Goal: Task Accomplishment & Management: Complete application form

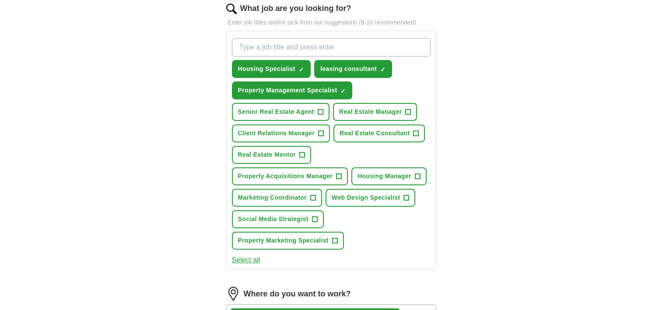
scroll to position [290, 0]
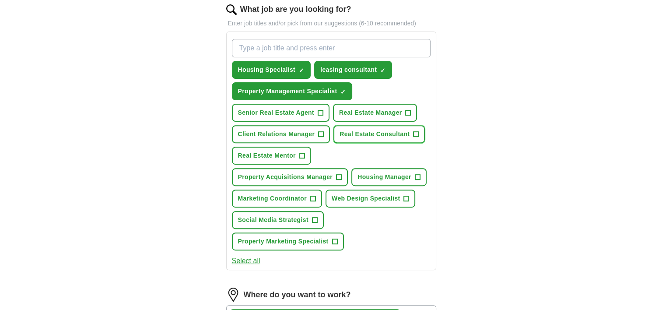
click at [418, 131] on button "Real Estate Consultant +" at bounding box center [378, 134] width 91 height 18
click at [410, 133] on button "Real Estate Consultant ✓ ×" at bounding box center [378, 134] width 91 height 18
click at [409, 110] on span "+" at bounding box center [408, 112] width 5 height 7
click at [415, 174] on span "+" at bounding box center [417, 177] width 5 height 7
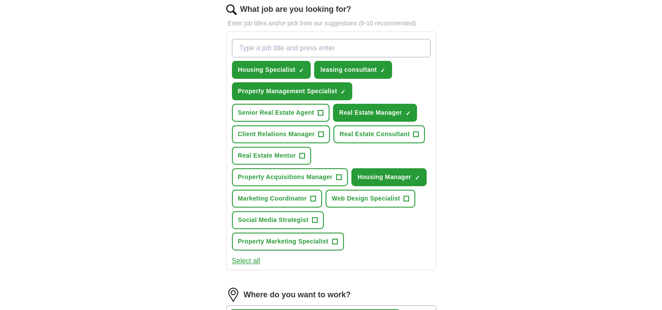
click at [273, 45] on input "What job are you looking for?" at bounding box center [331, 48] width 199 height 18
type input "E"
type input "Executive Assistant"
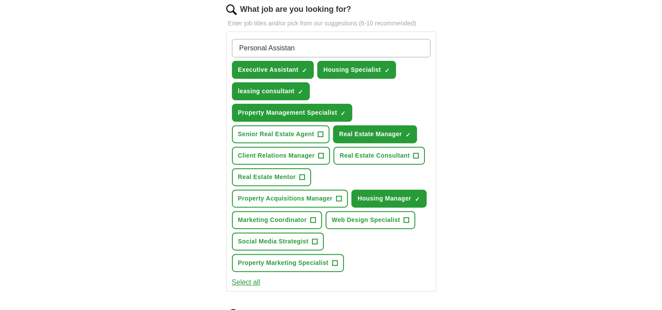
type input "Personal Assistant"
type input "Property Assistant"
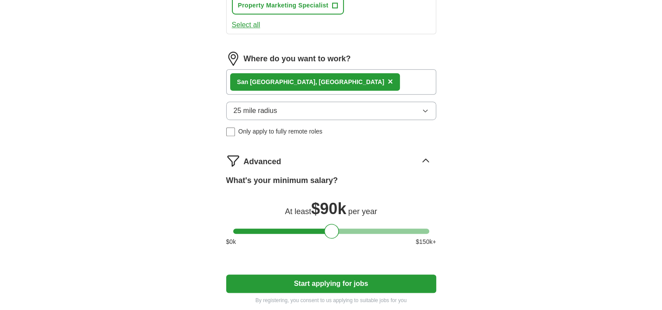
scroll to position [550, 0]
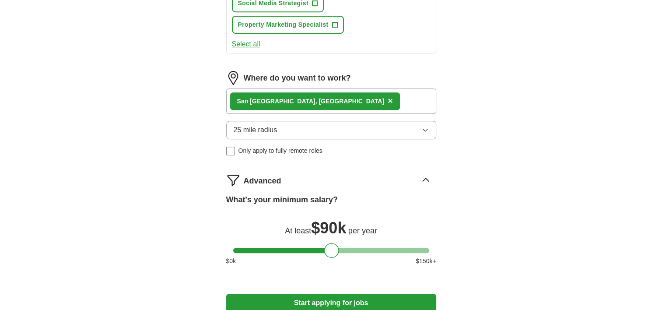
click at [341, 294] on button "Start applying for jobs" at bounding box center [331, 303] width 210 height 18
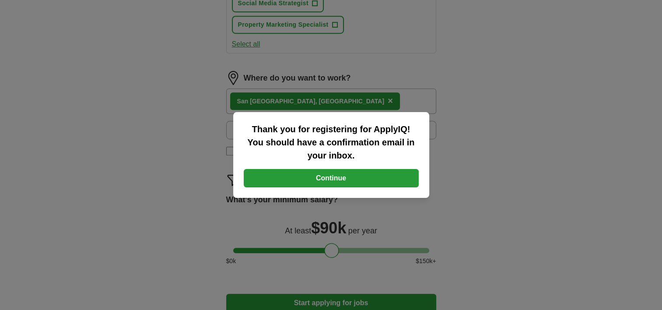
click at [329, 176] on button "Continue" at bounding box center [331, 178] width 175 height 18
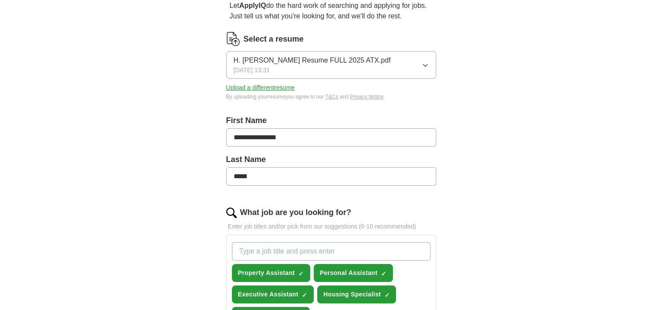
scroll to position [0, 0]
